Goal: Check status: Check status

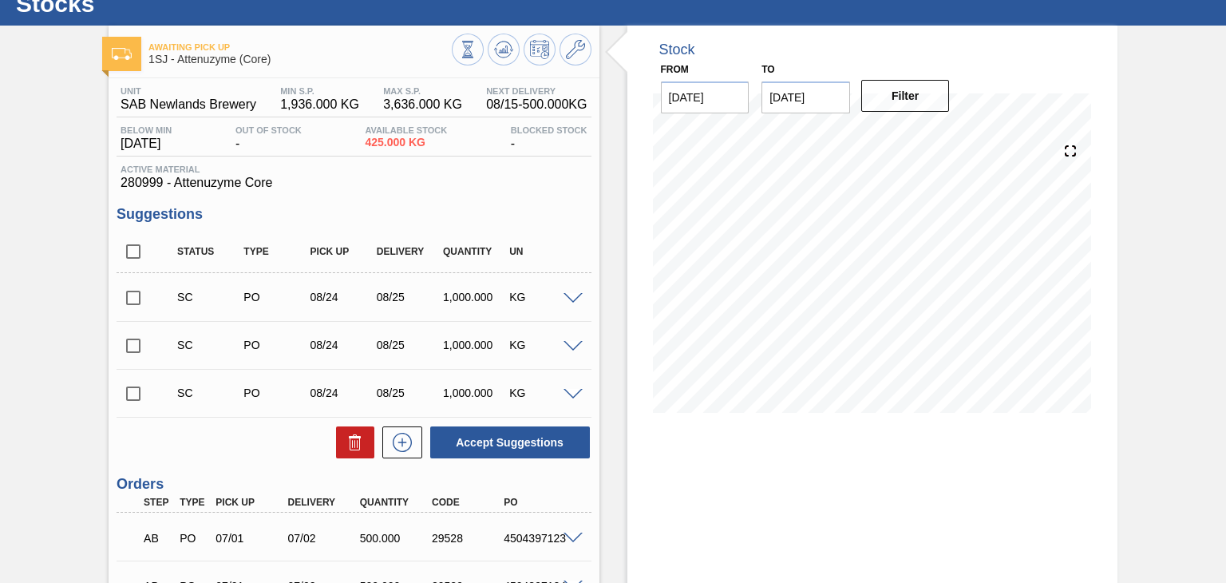
scroll to position [160, 0]
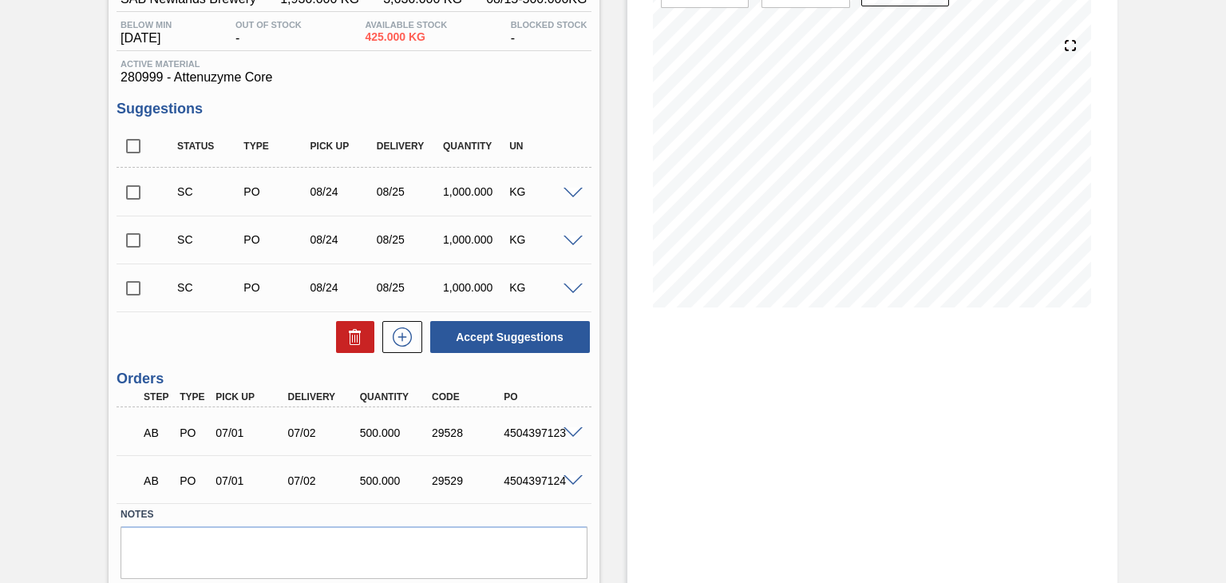
click at [135, 288] on input "checkbox" at bounding box center [134, 288] width 34 height 34
click at [510, 333] on button "Accept Suggestions" at bounding box center [510, 337] width 160 height 32
checkbox input "false"
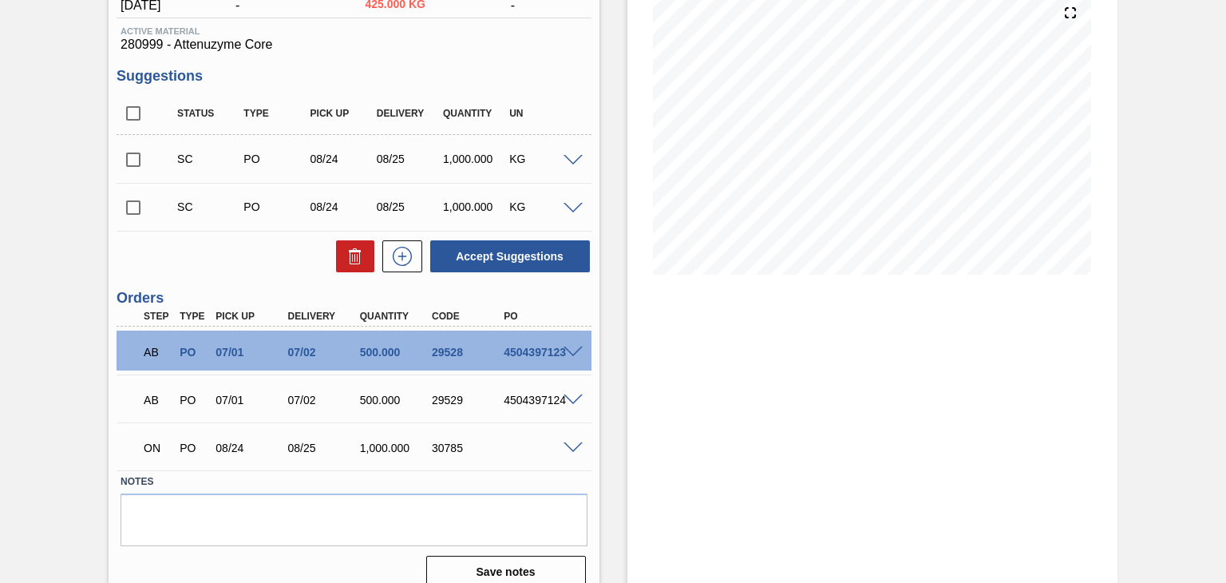
scroll to position [211, 0]
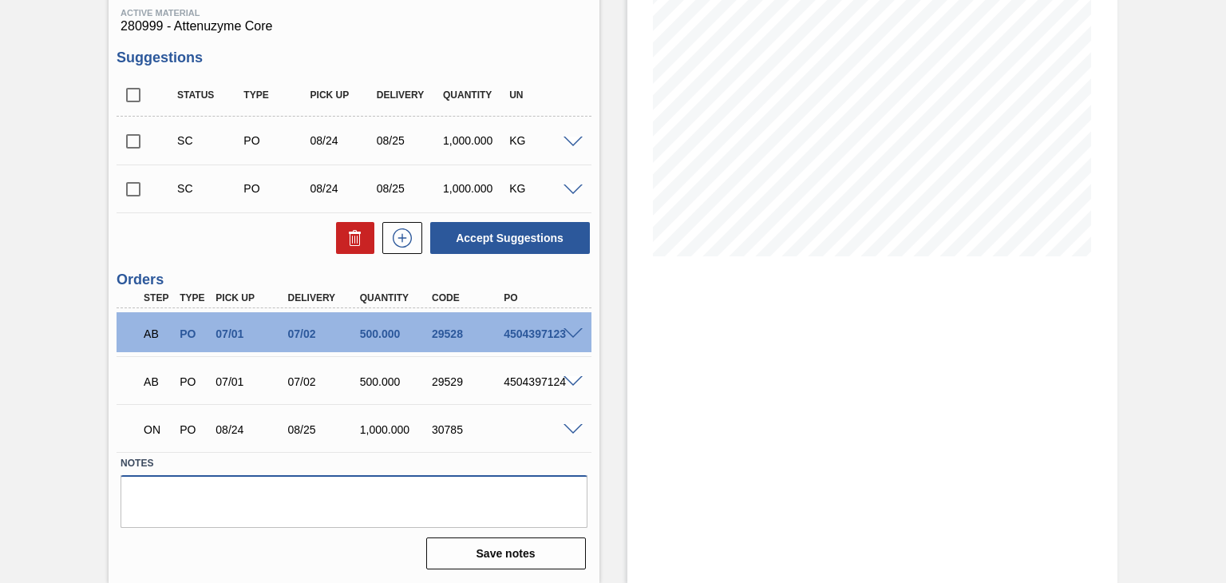
click at [262, 478] on textarea at bounding box center [354, 501] width 466 height 53
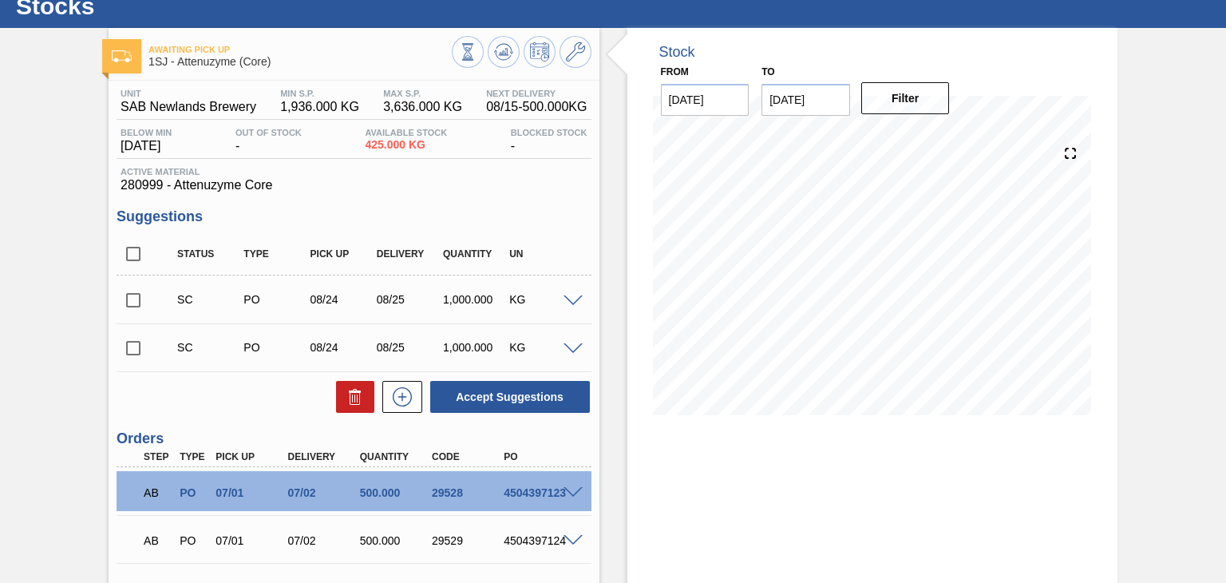
scroll to position [0, 0]
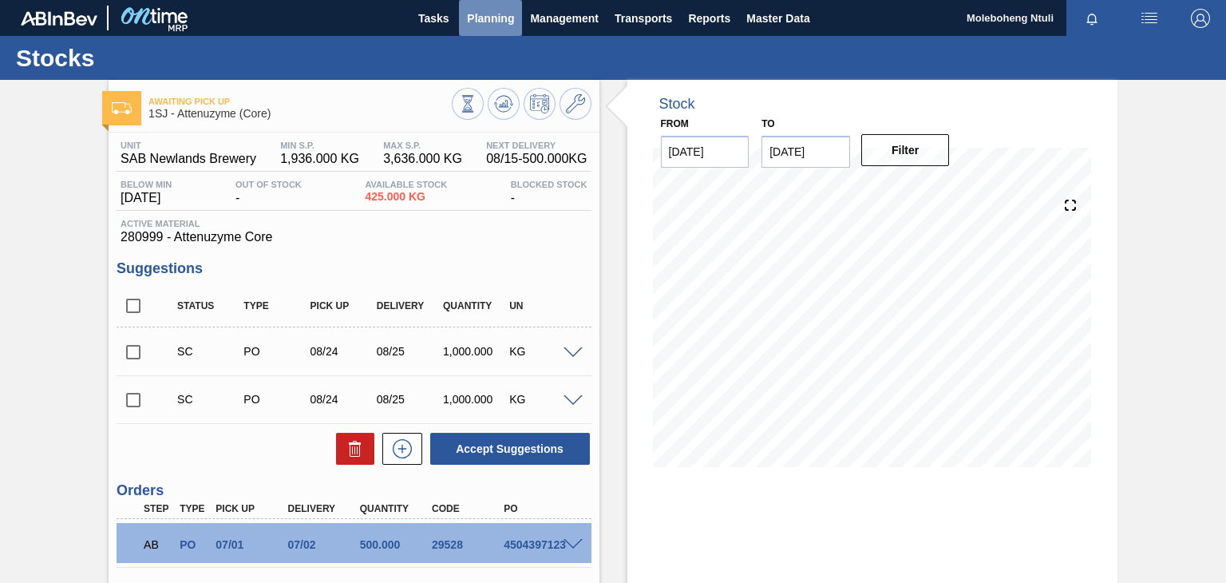
click at [497, 17] on span "Planning" at bounding box center [490, 18] width 47 height 19
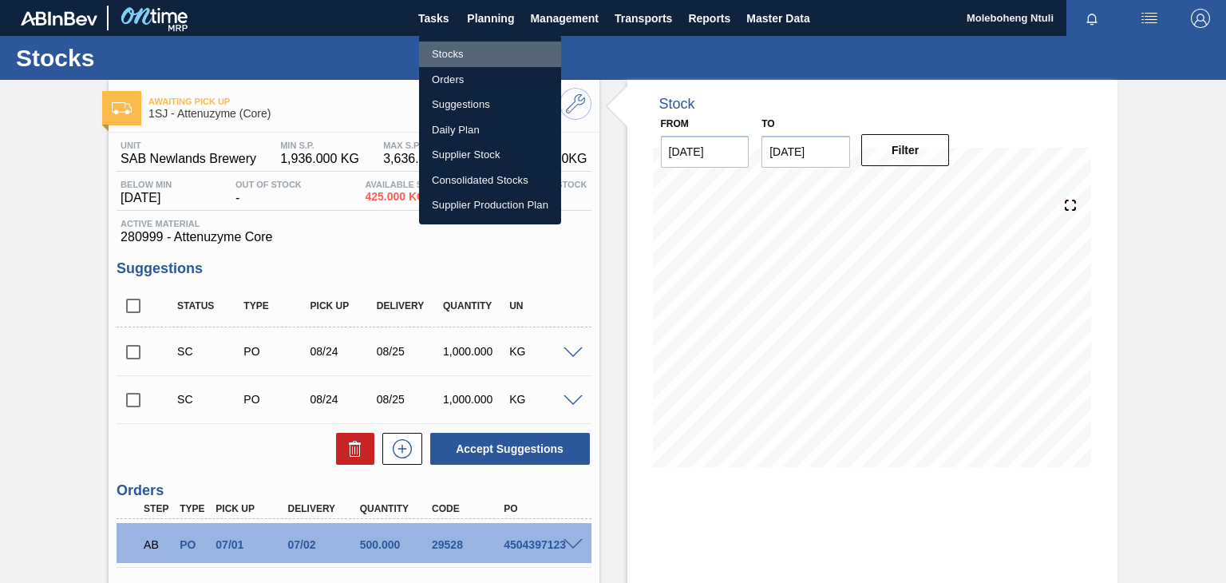
click at [446, 54] on li "Stocks" at bounding box center [490, 54] width 142 height 26
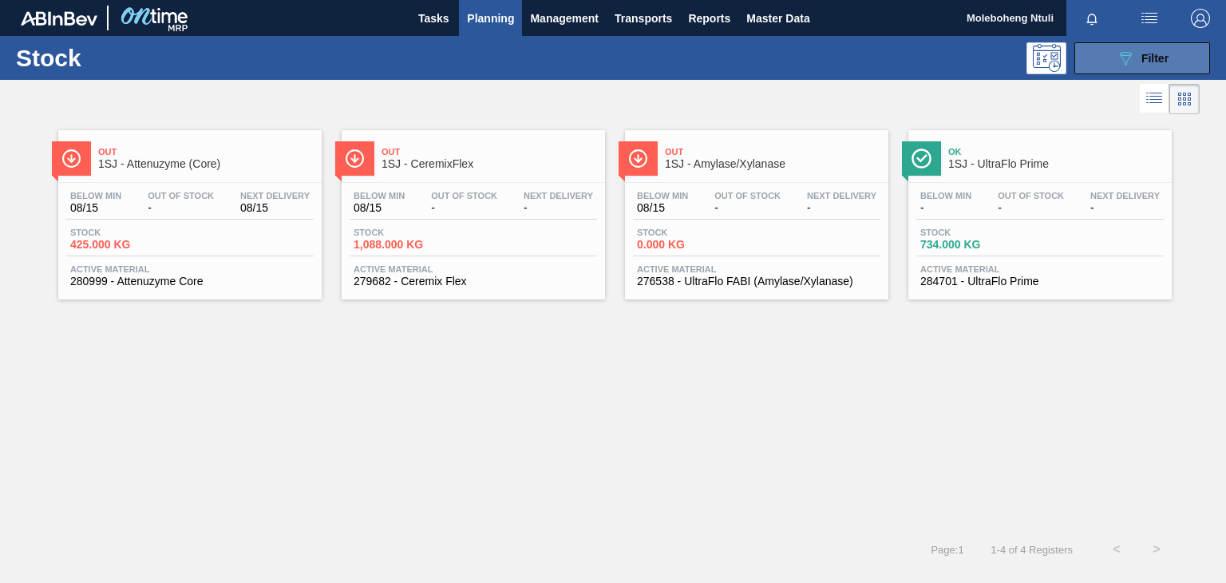
click at [1125, 54] on icon "089F7B8B-B2A5-4AFE-B5C0-19BA573D28AC" at bounding box center [1125, 58] width 19 height 19
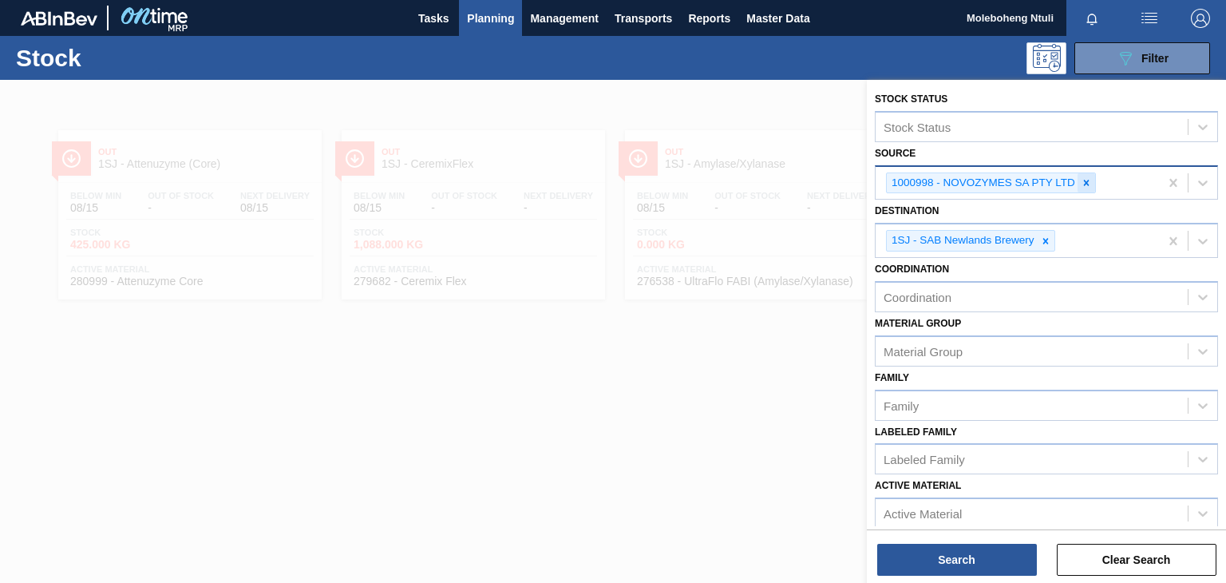
click at [1087, 178] on icon at bounding box center [1086, 182] width 11 height 11
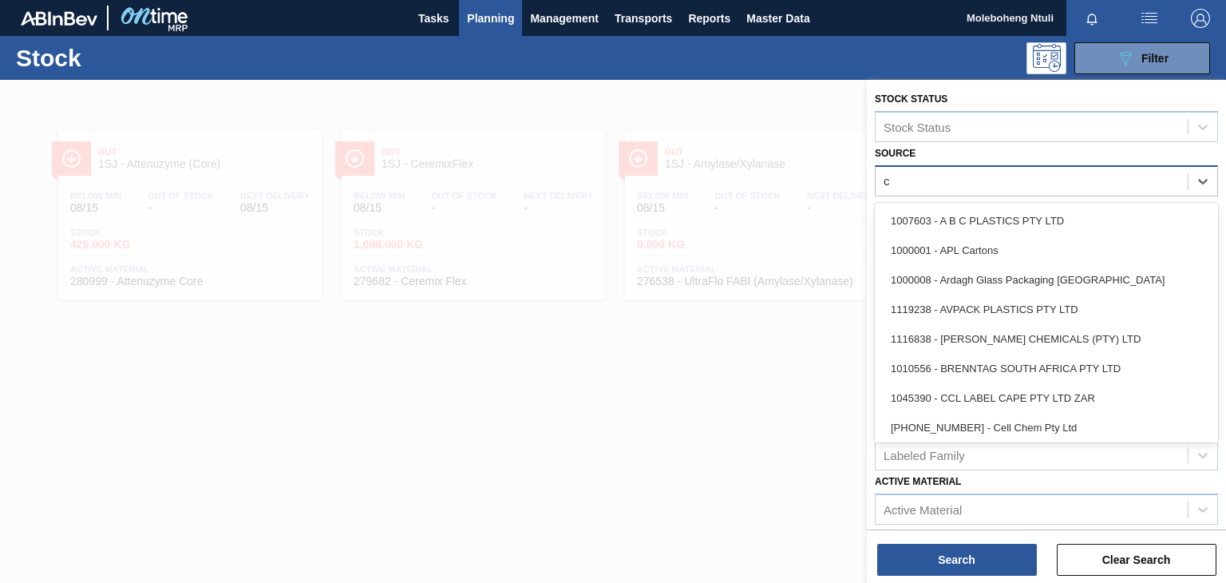
type input "cj"
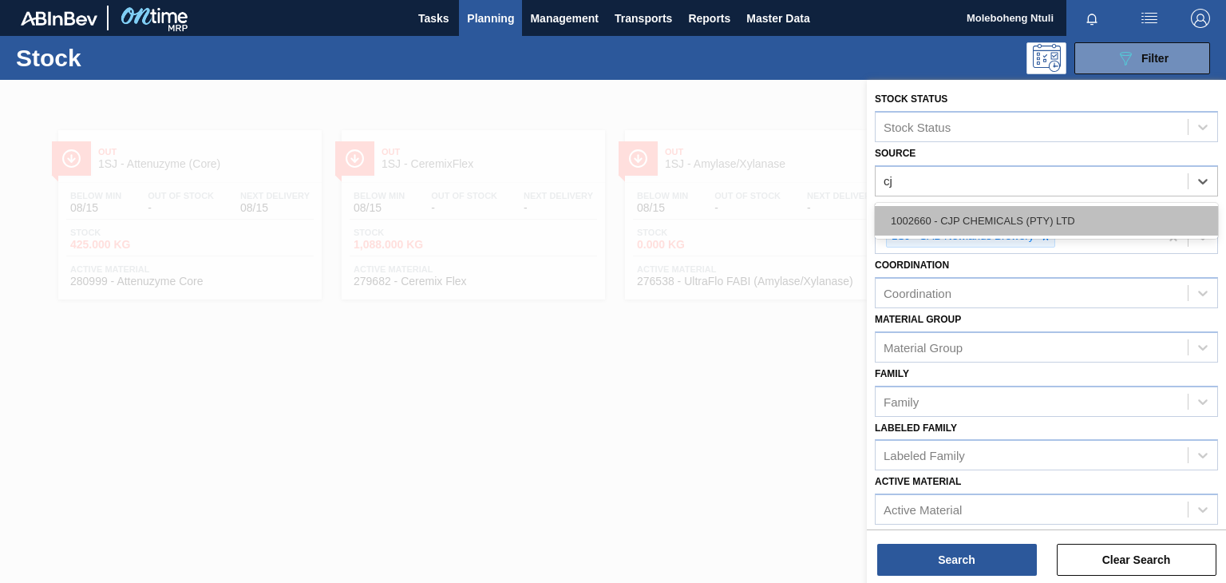
click at [1054, 215] on div "1002660 - CJP CHEMICALS (PTY) LTD" at bounding box center [1046, 221] width 343 height 30
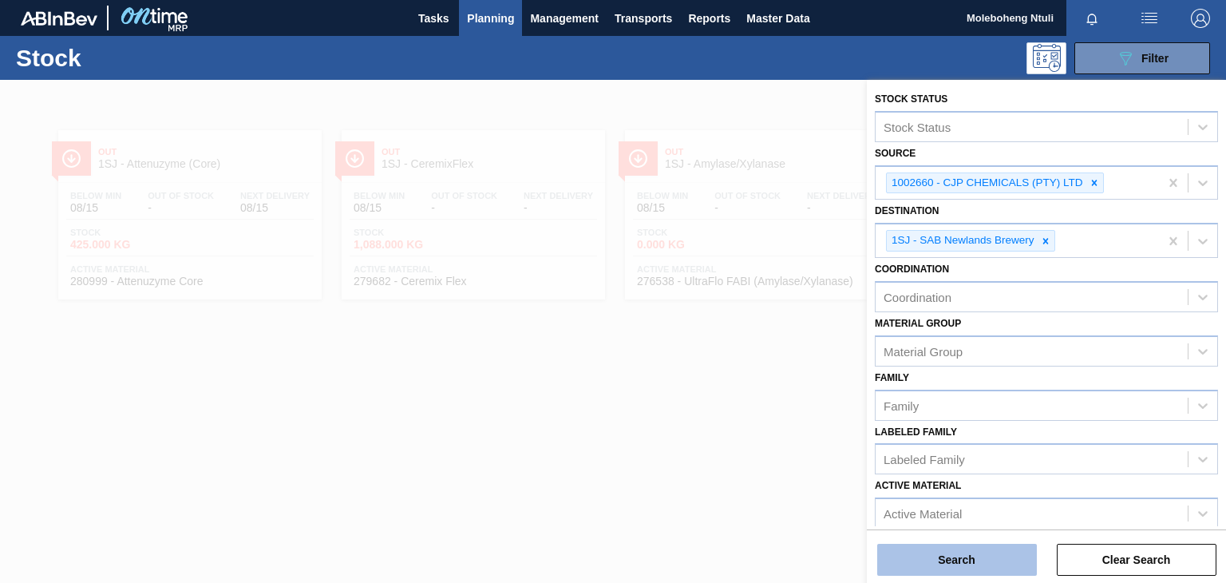
click at [978, 560] on button "Search" at bounding box center [957, 559] width 160 height 32
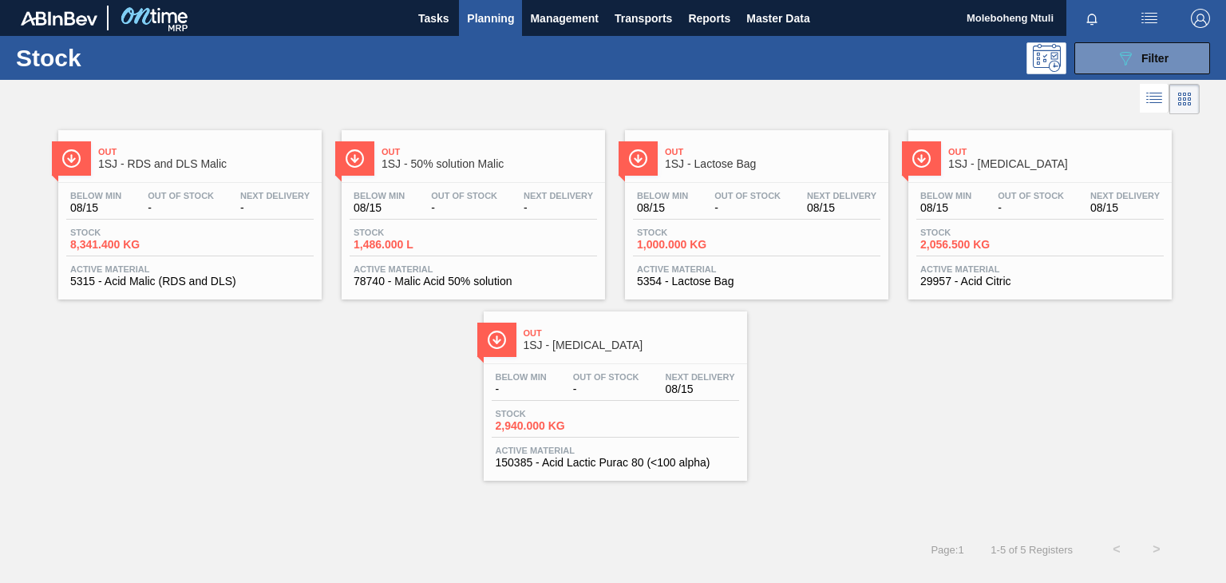
click at [1041, 166] on span "1SJ - [MEDICAL_DATA]" at bounding box center [1055, 164] width 215 height 12
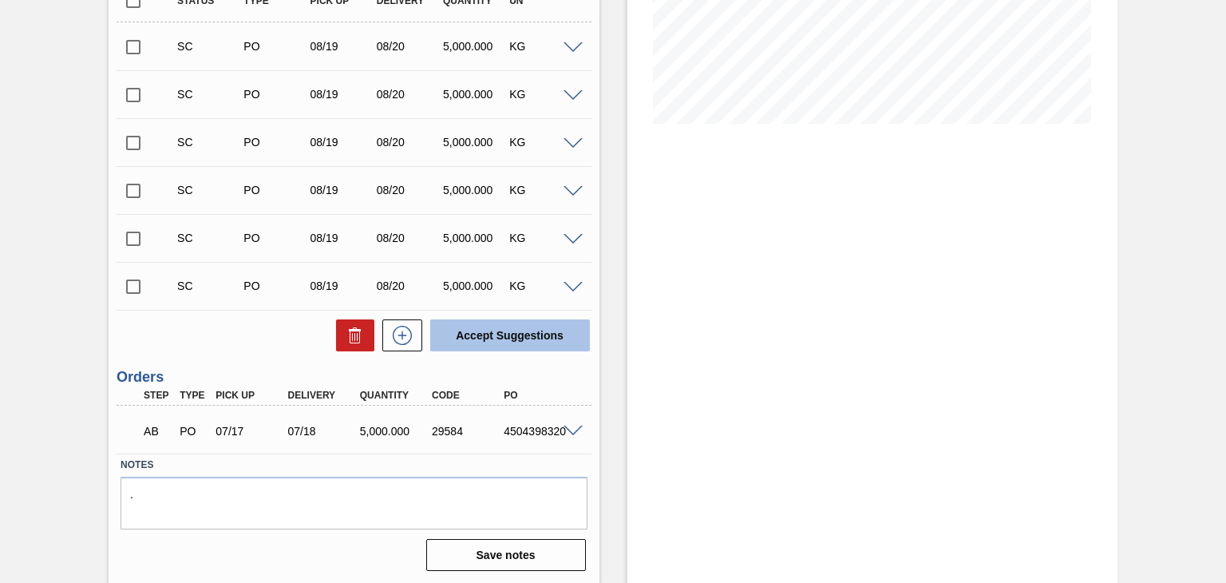
scroll to position [345, 0]
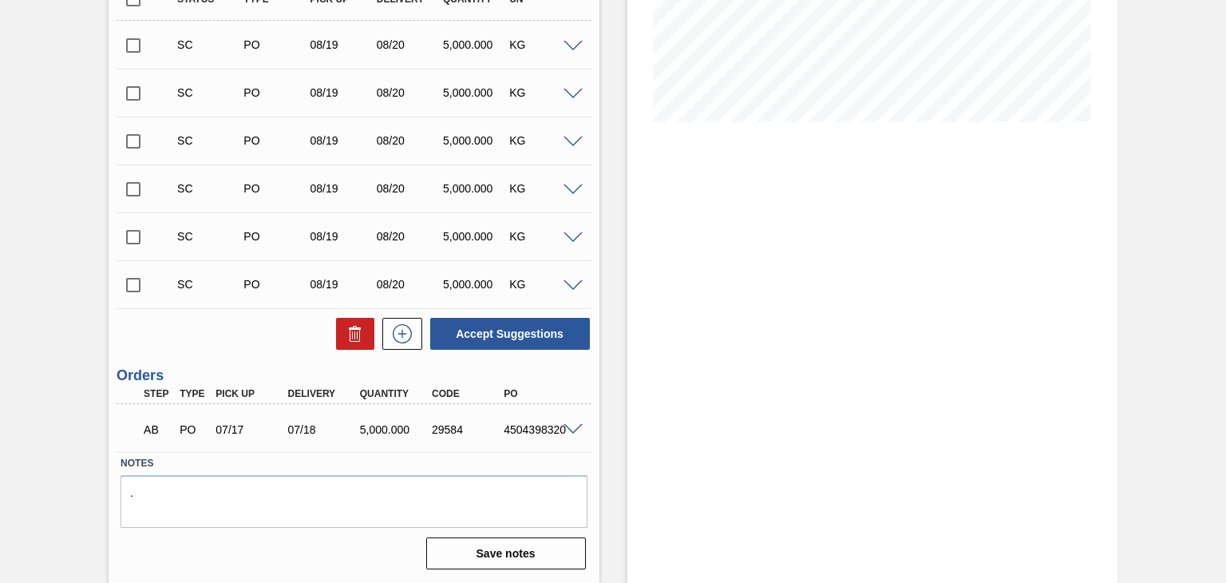
click at [134, 284] on input "checkbox" at bounding box center [134, 285] width 34 height 34
click at [495, 329] on button "Accept Suggestions" at bounding box center [510, 334] width 160 height 32
checkbox input "false"
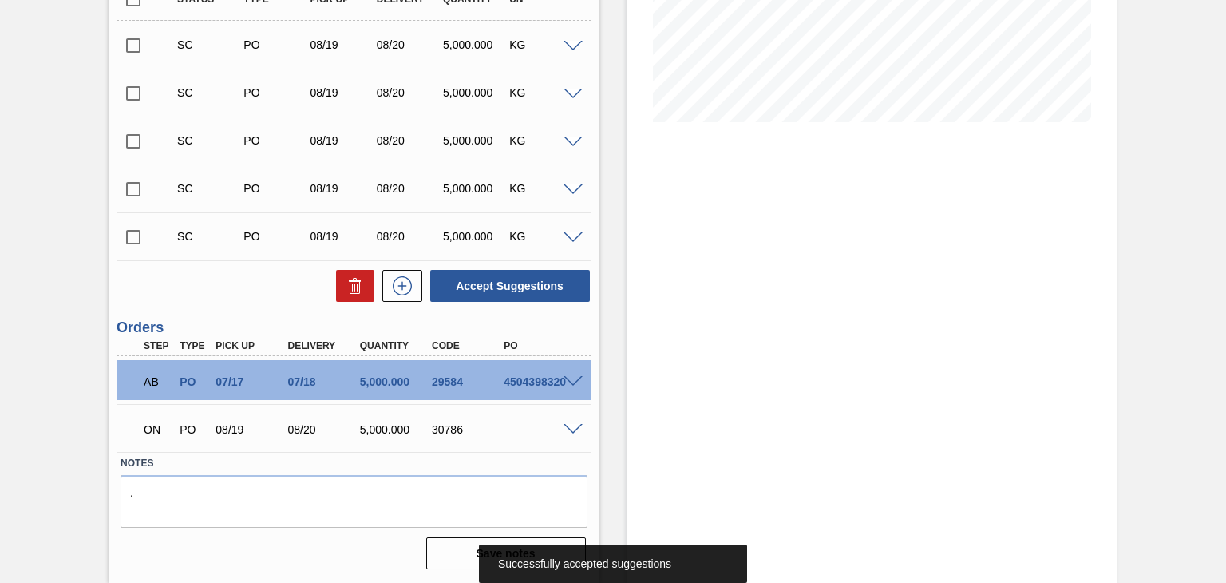
click at [578, 424] on span at bounding box center [572, 430] width 19 height 12
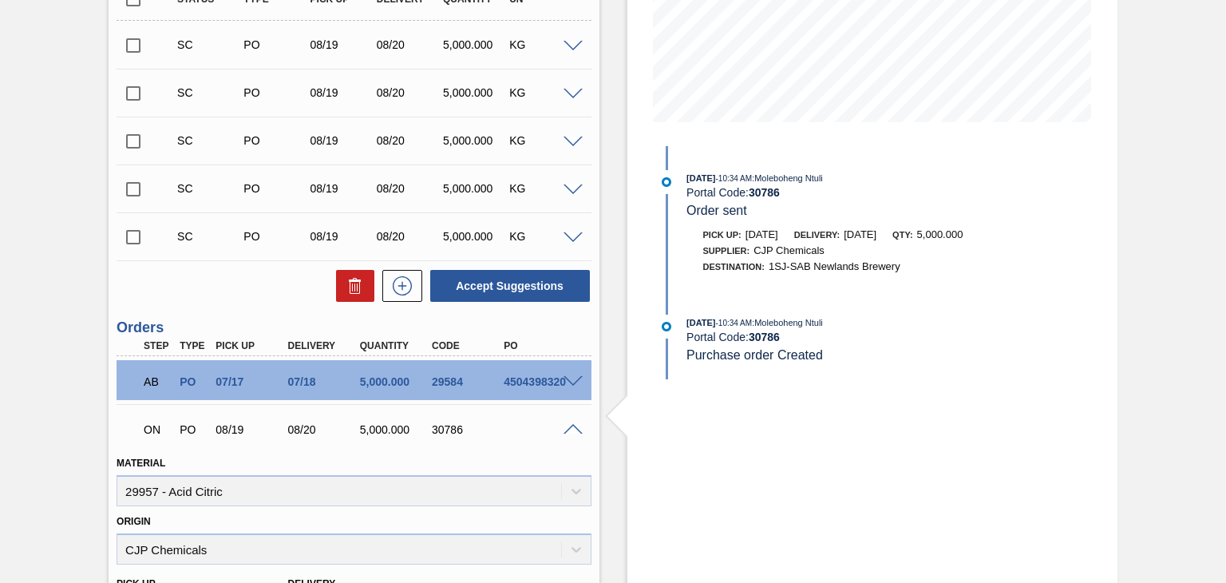
click at [563, 424] on span at bounding box center [572, 430] width 19 height 12
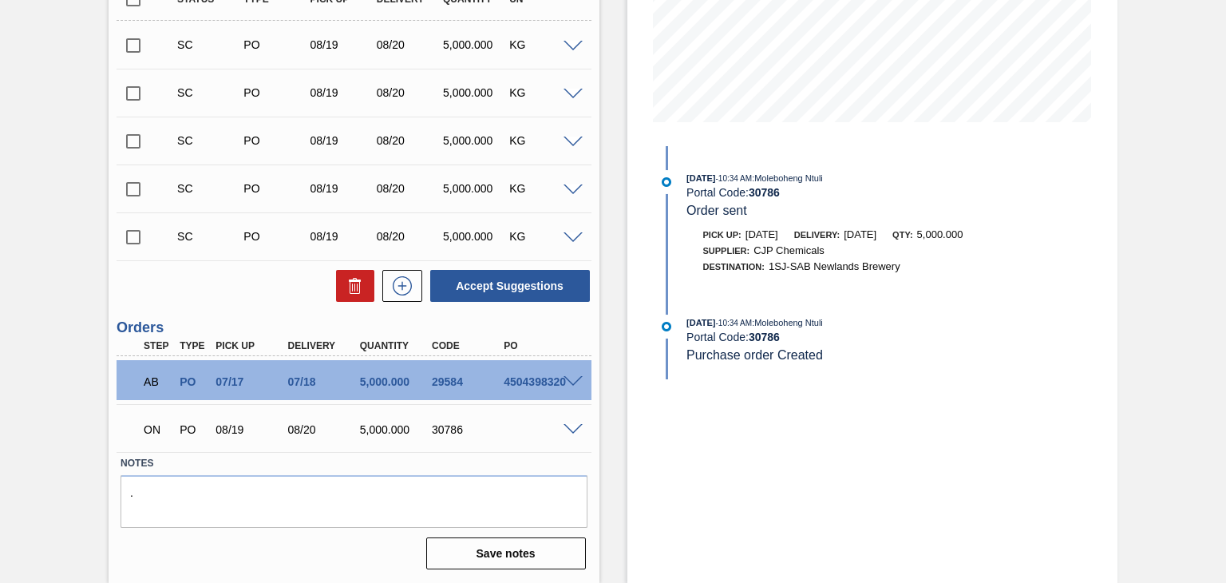
click at [571, 425] on span at bounding box center [572, 430] width 19 height 12
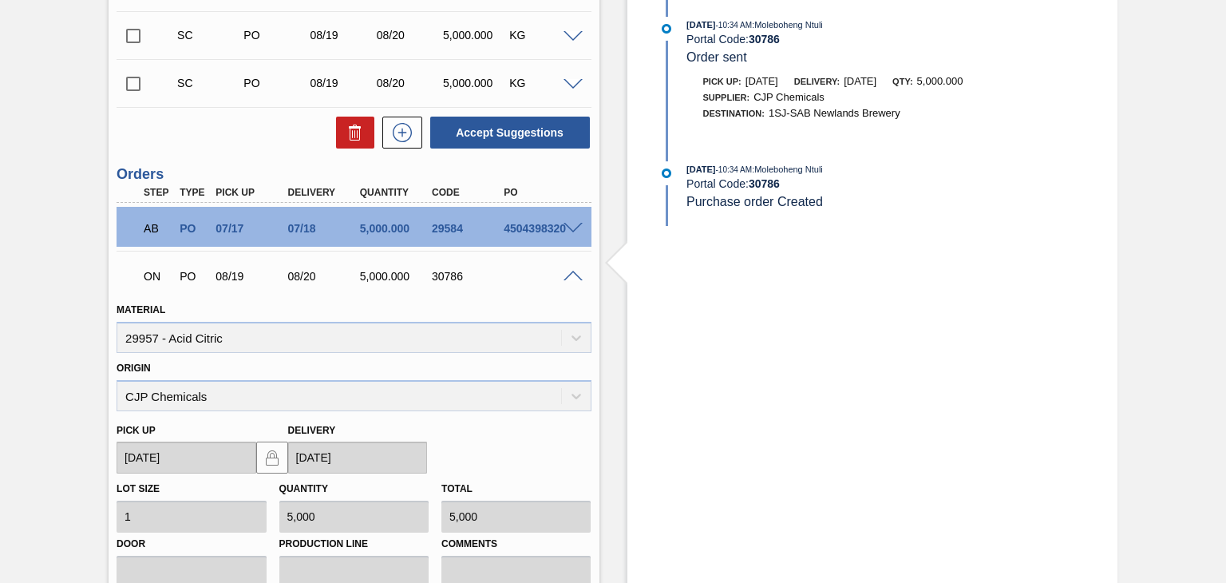
scroll to position [490, 0]
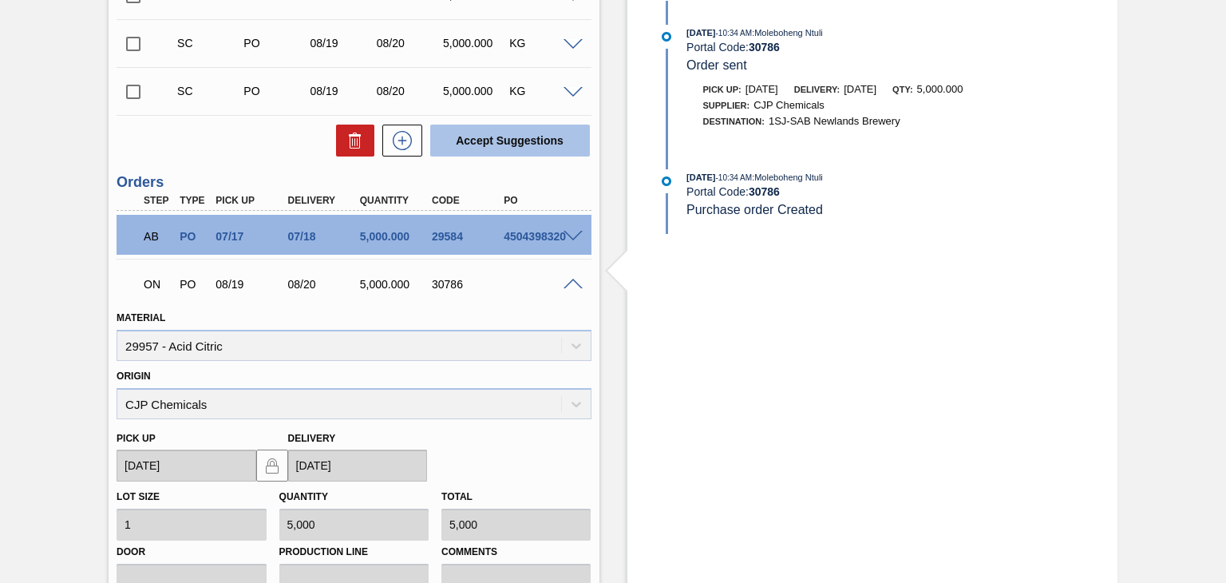
click at [568, 280] on span at bounding box center [572, 285] width 19 height 12
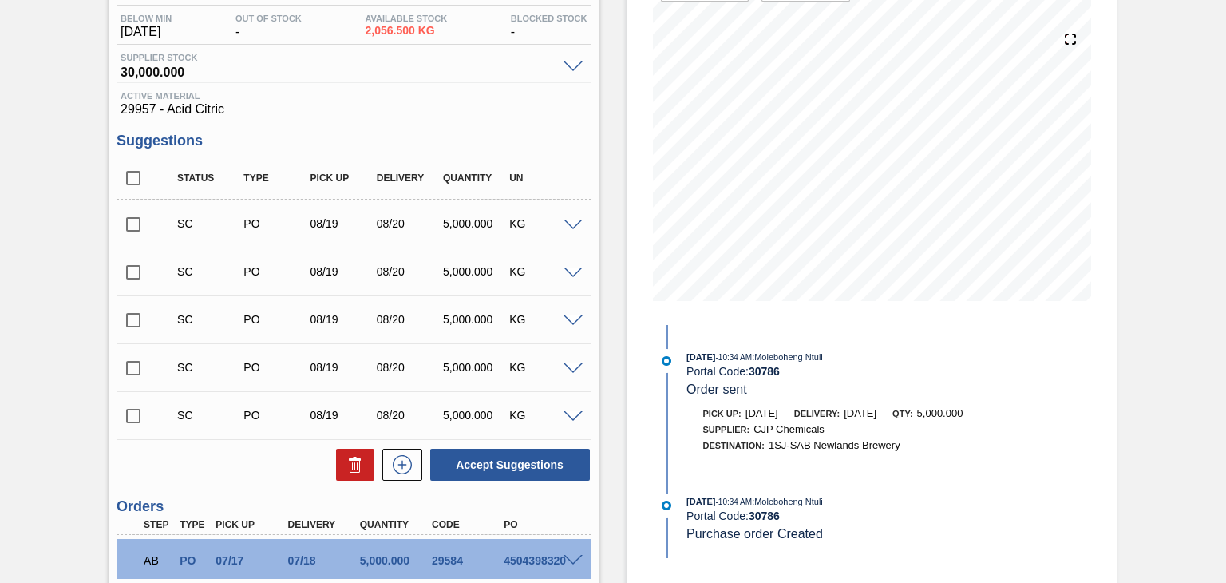
scroll to position [0, 0]
